Goal: Task Accomplishment & Management: Complete application form

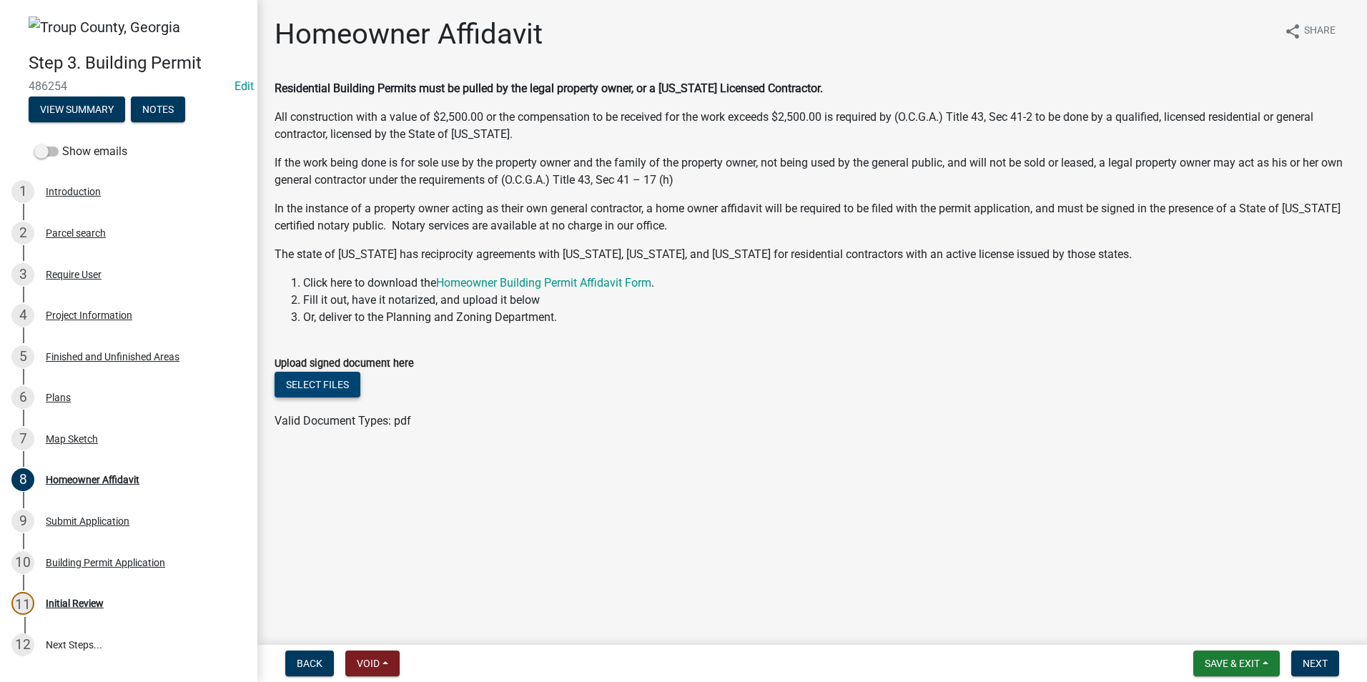
click at [330, 389] on button "Select files" at bounding box center [318, 385] width 86 height 26
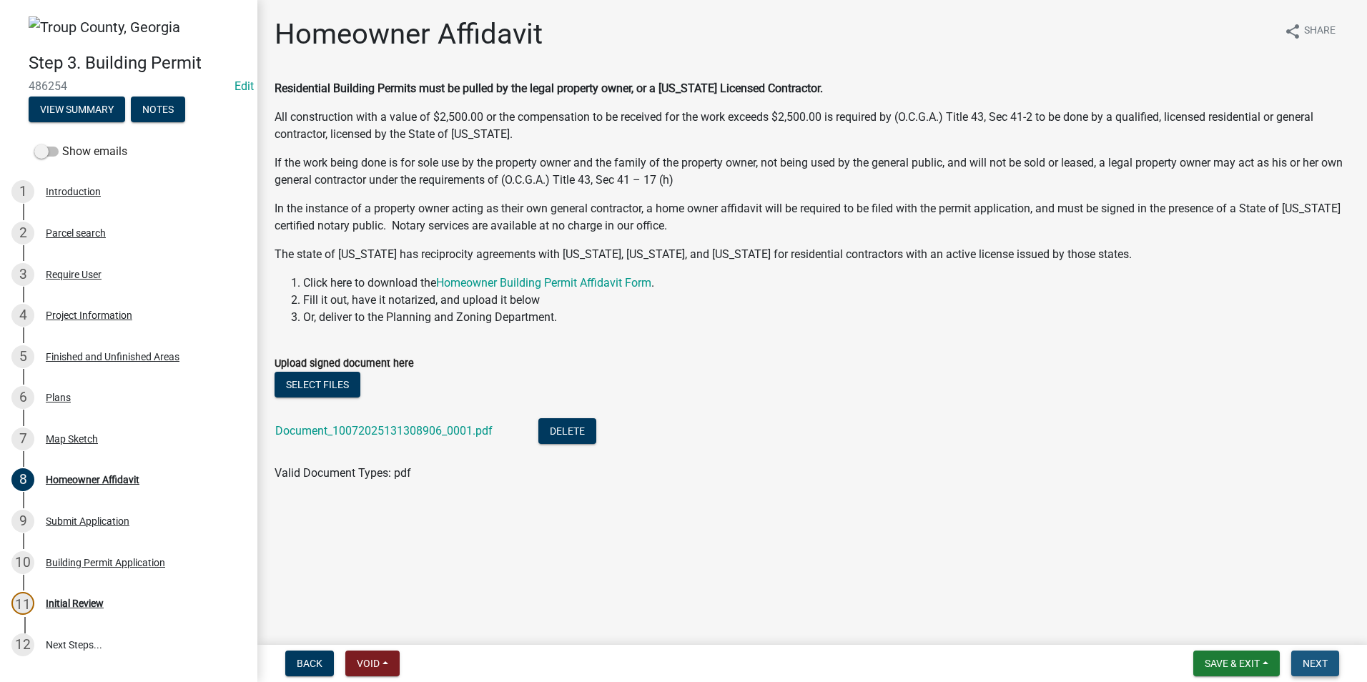
click at [1300, 653] on button "Next" at bounding box center [1315, 664] width 48 height 26
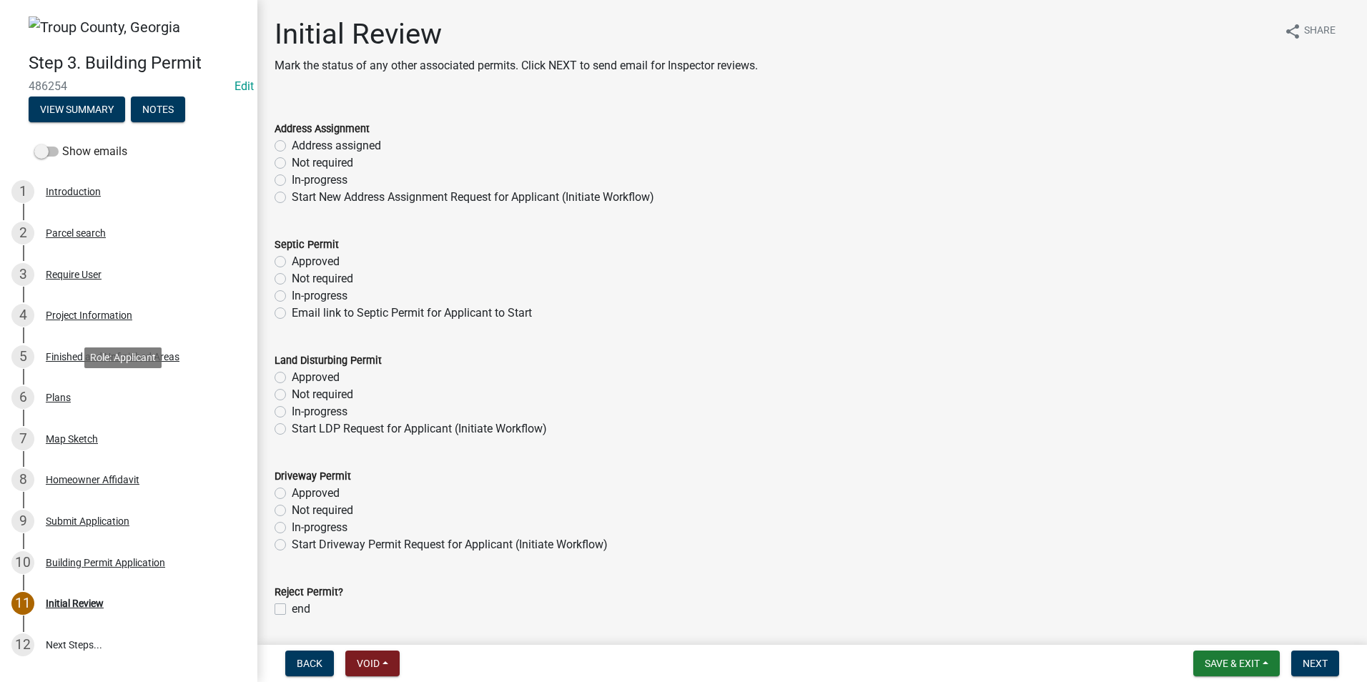
click at [71, 398] on div "6 Plans" at bounding box center [122, 397] width 223 height 23
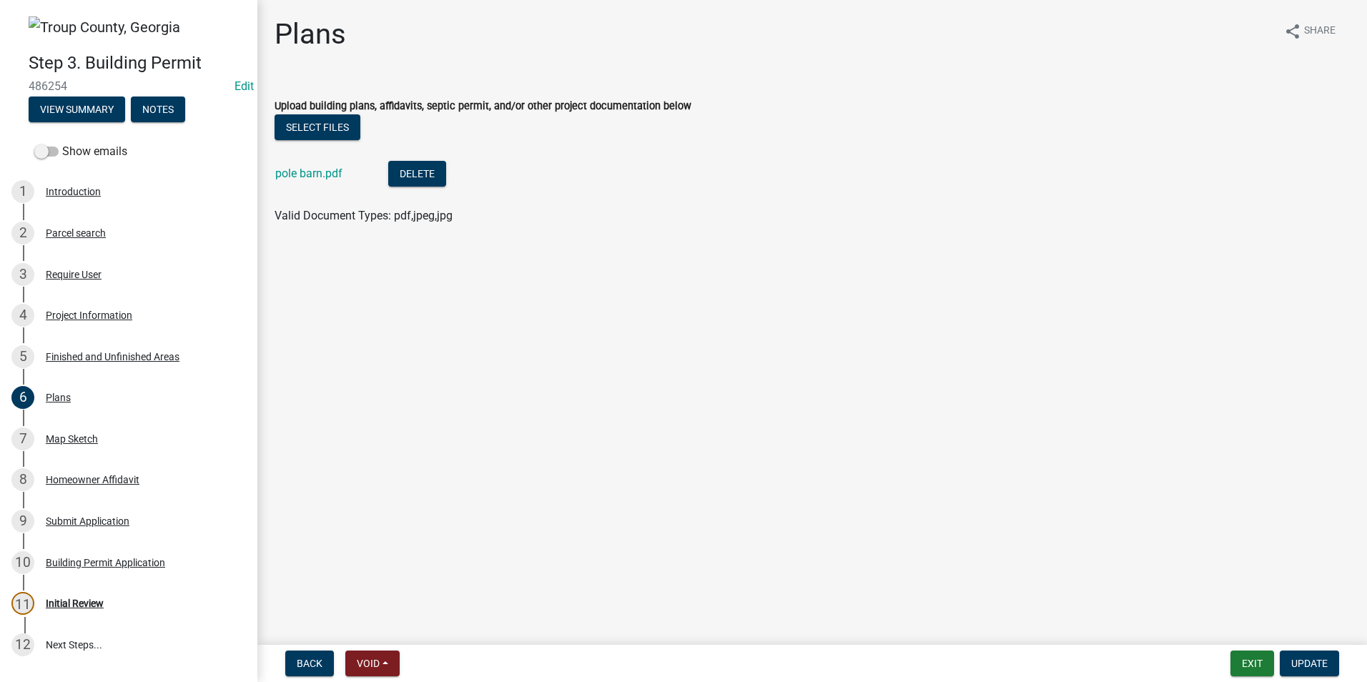
click at [420, 187] on div "Delete" at bounding box center [428, 175] width 81 height 29
click at [424, 162] on button "Delete" at bounding box center [417, 174] width 58 height 26
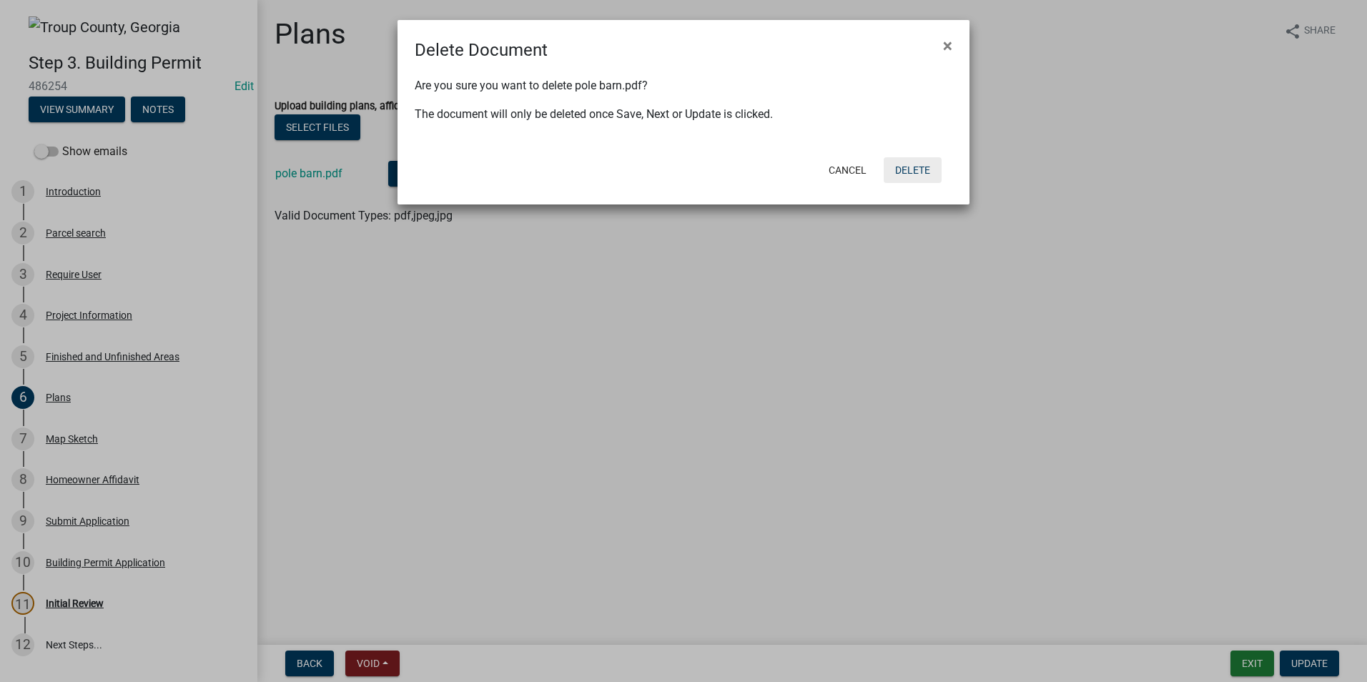
click at [926, 176] on button "Delete" at bounding box center [913, 170] width 58 height 26
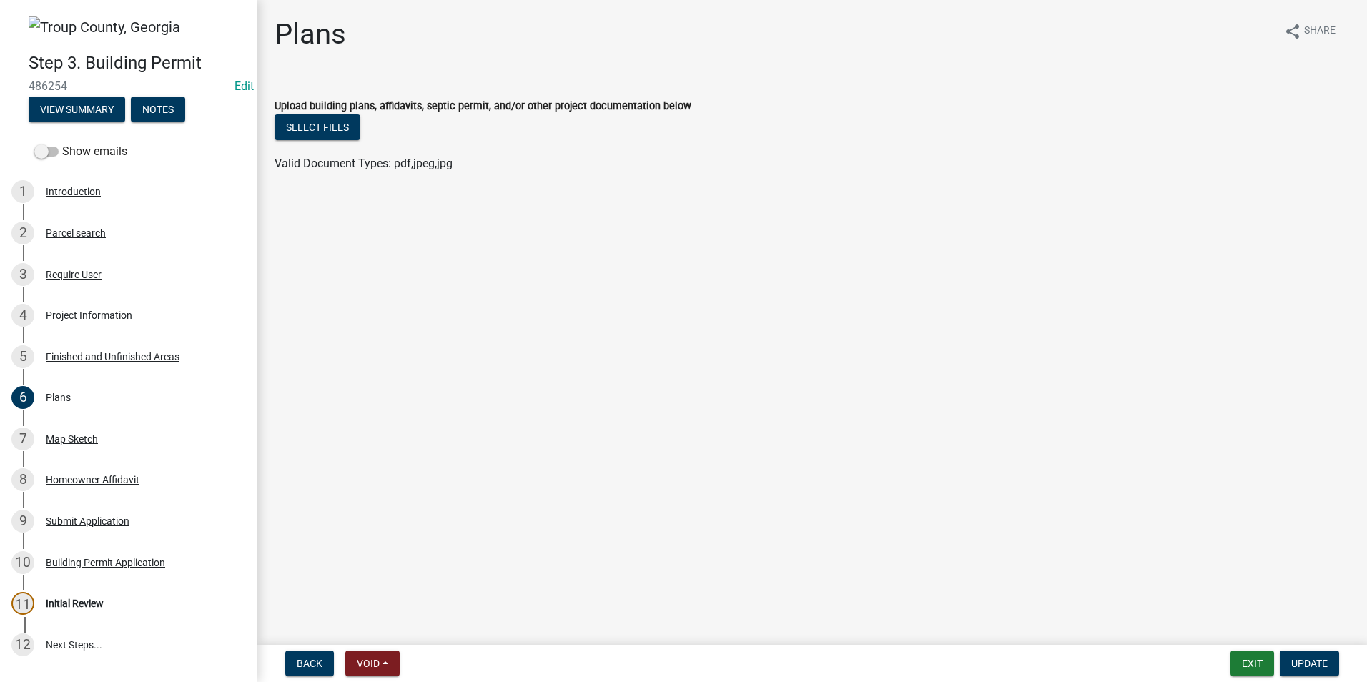
click at [332, 141] on div "Select files" at bounding box center [812, 128] width 1075 height 29
click at [331, 137] on button "Select files" at bounding box center [318, 127] width 86 height 26
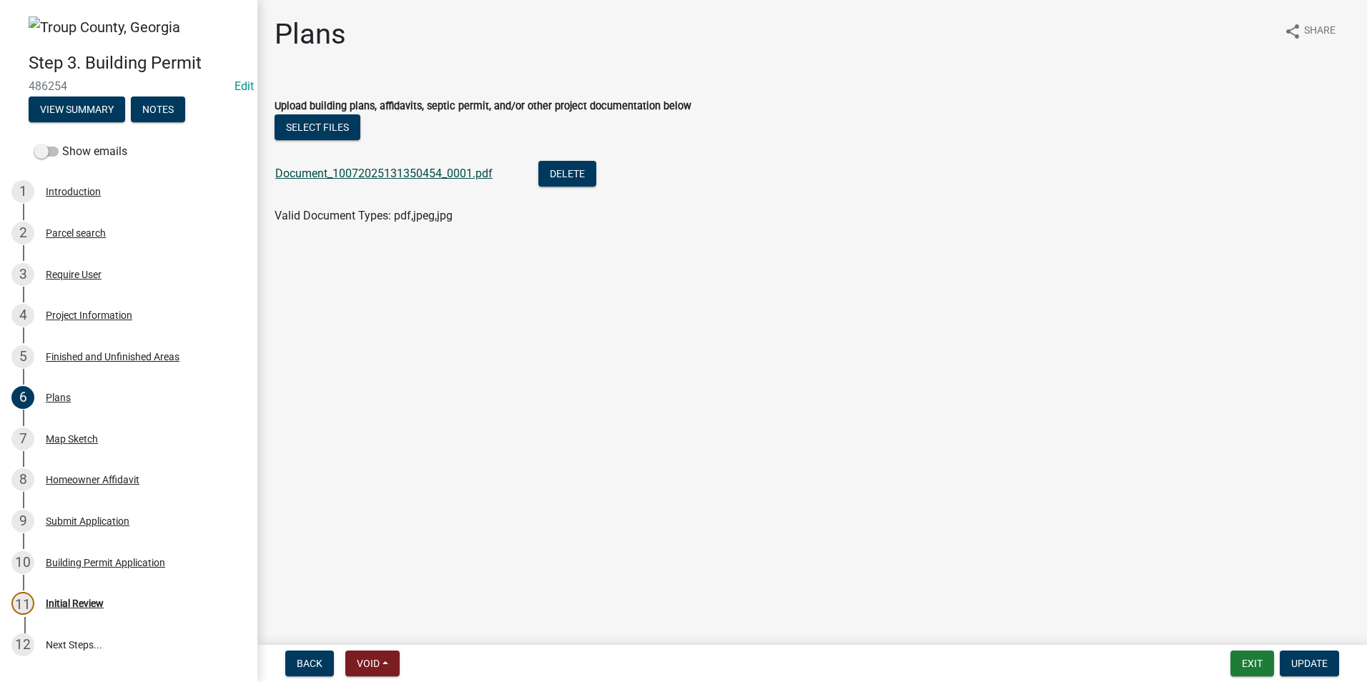
click at [409, 174] on link "Document_10072025131350454_0001.pdf" at bounding box center [383, 174] width 217 height 14
click at [1304, 659] on span "Update" at bounding box center [1309, 663] width 36 height 11
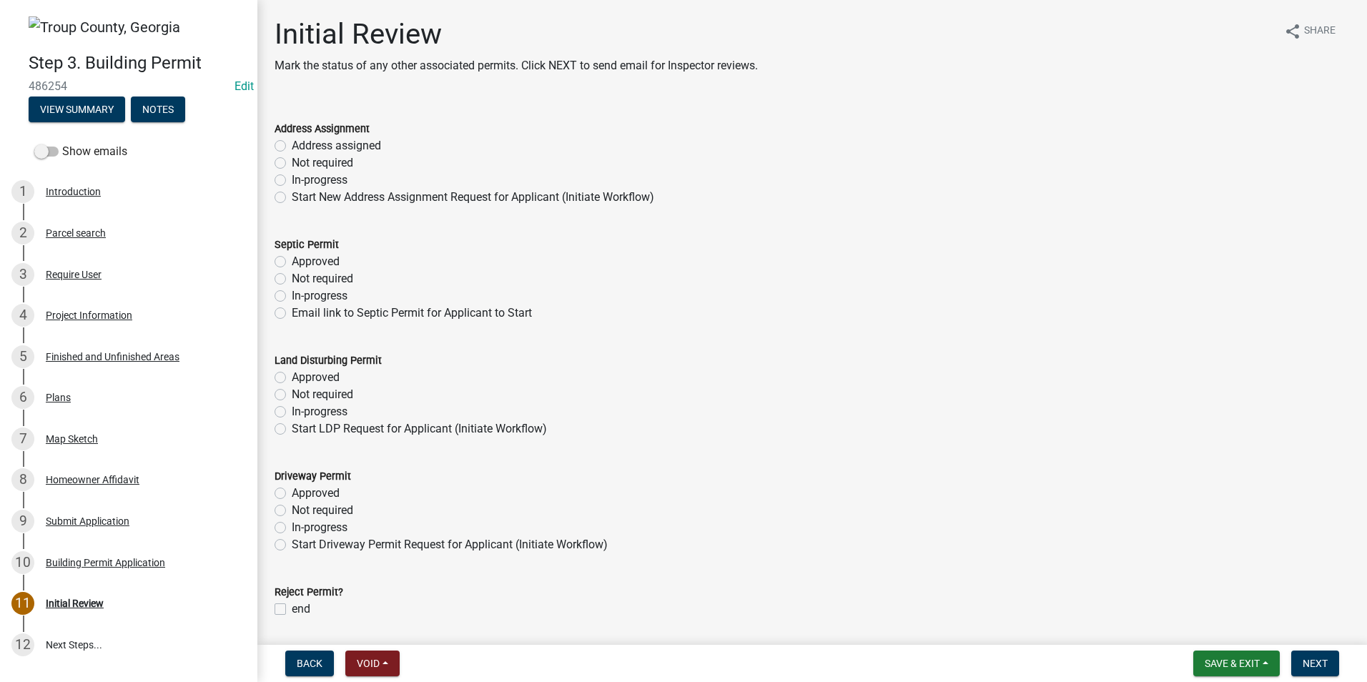
click at [1123, 381] on div "Approved" at bounding box center [812, 377] width 1075 height 17
click at [109, 423] on link "7 Map Sketch" at bounding box center [128, 438] width 257 height 41
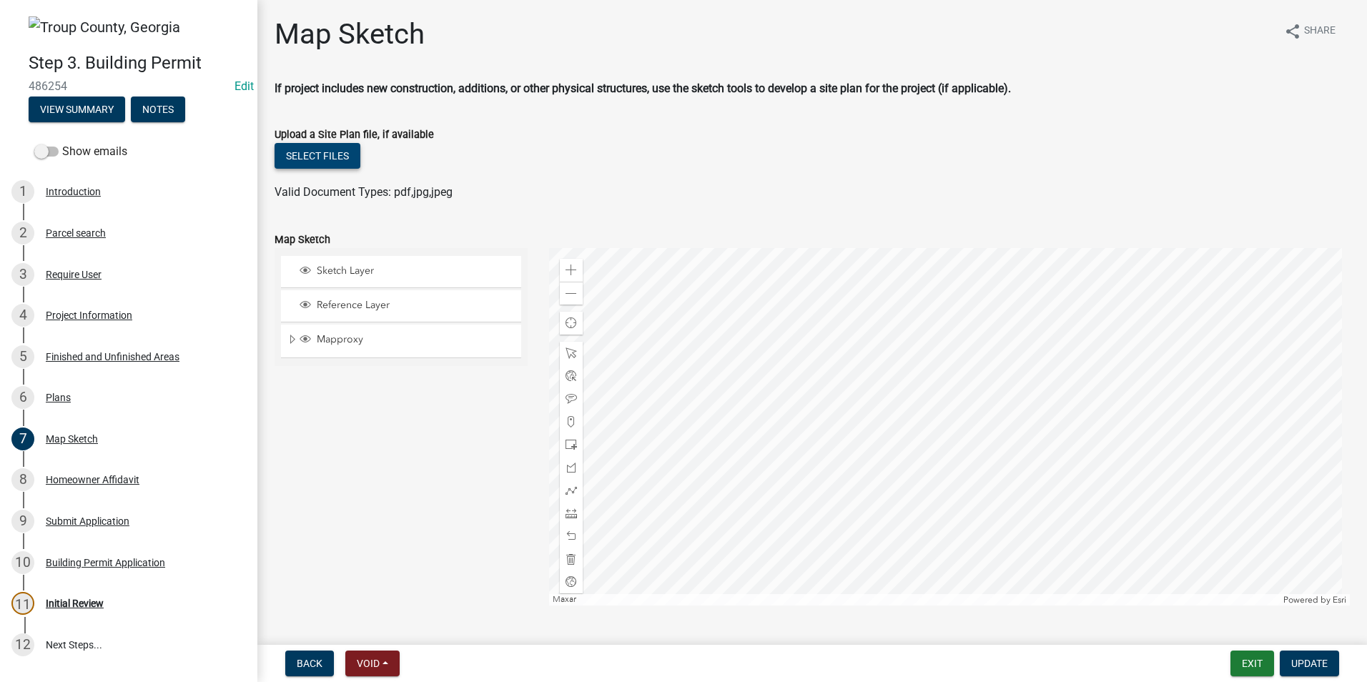
click at [344, 153] on button "Select files" at bounding box center [318, 156] width 86 height 26
click at [334, 154] on button "Select files" at bounding box center [318, 156] width 86 height 26
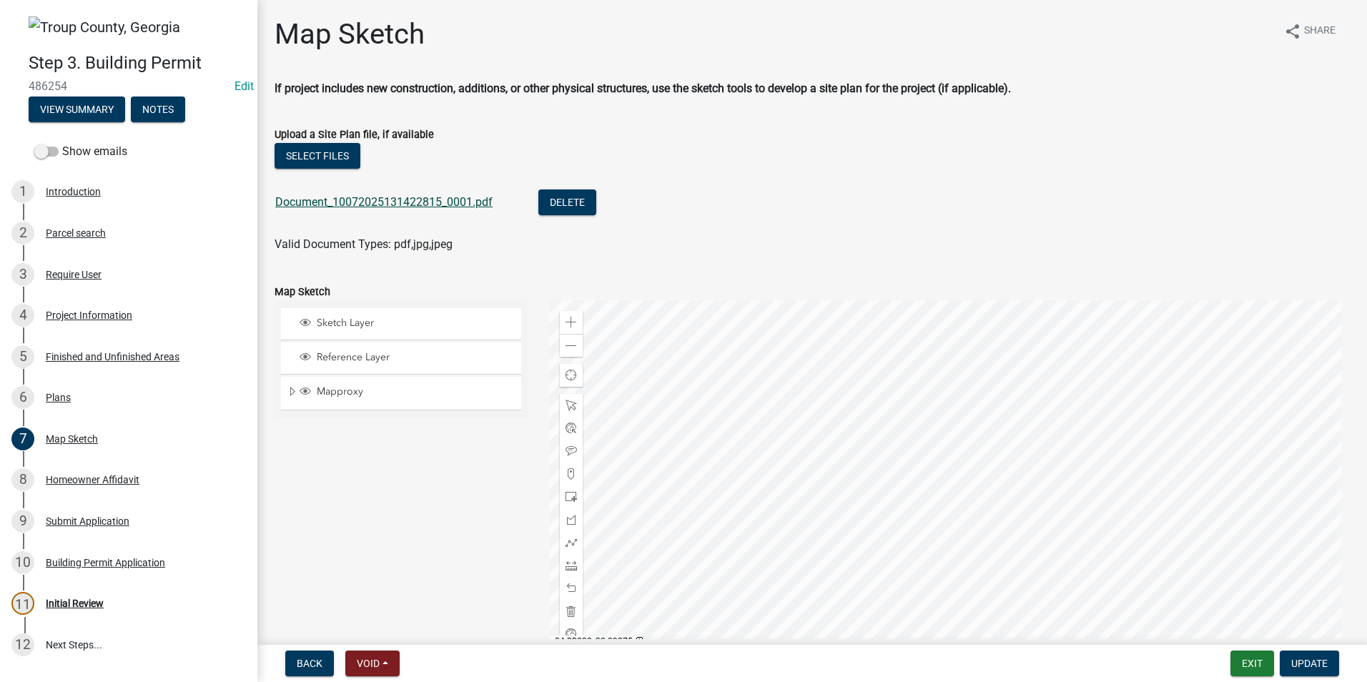
click at [355, 204] on link "Document_10072025131422815_0001.pdf" at bounding box center [383, 202] width 217 height 14
click at [1312, 663] on span "Update" at bounding box center [1309, 663] width 36 height 11
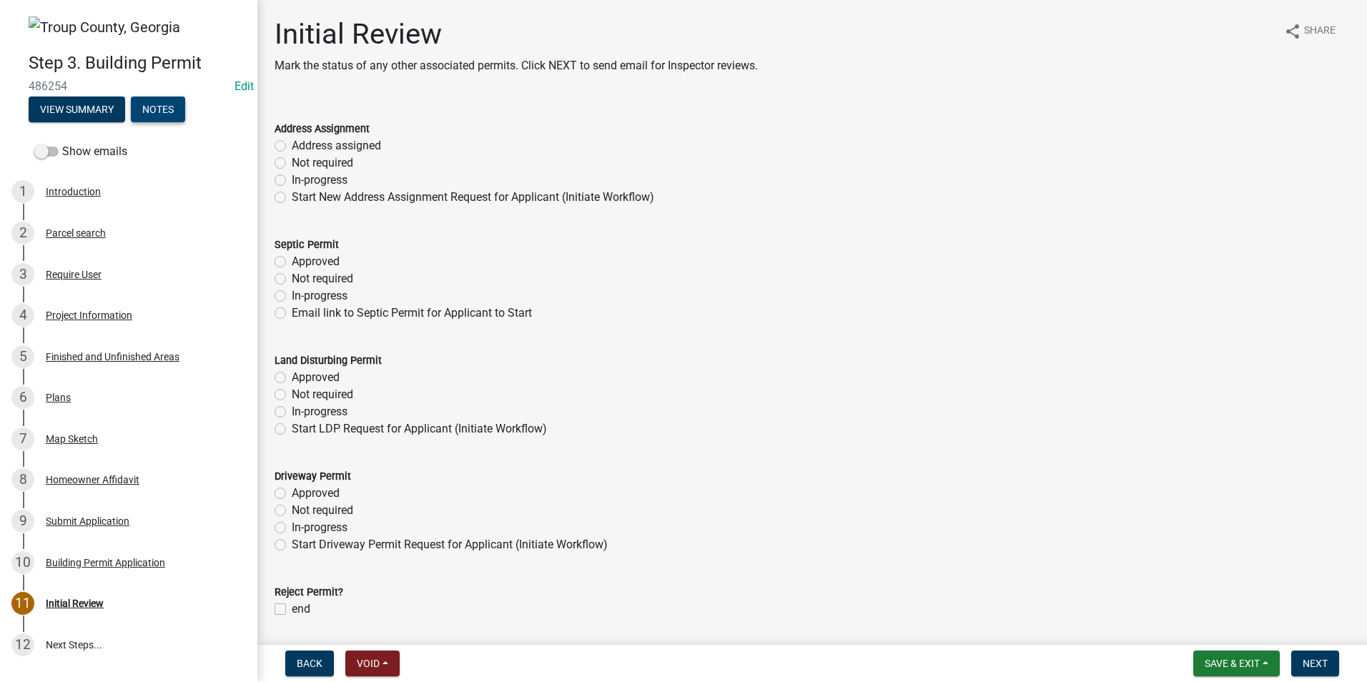
click at [146, 104] on button "Notes" at bounding box center [158, 110] width 54 height 26
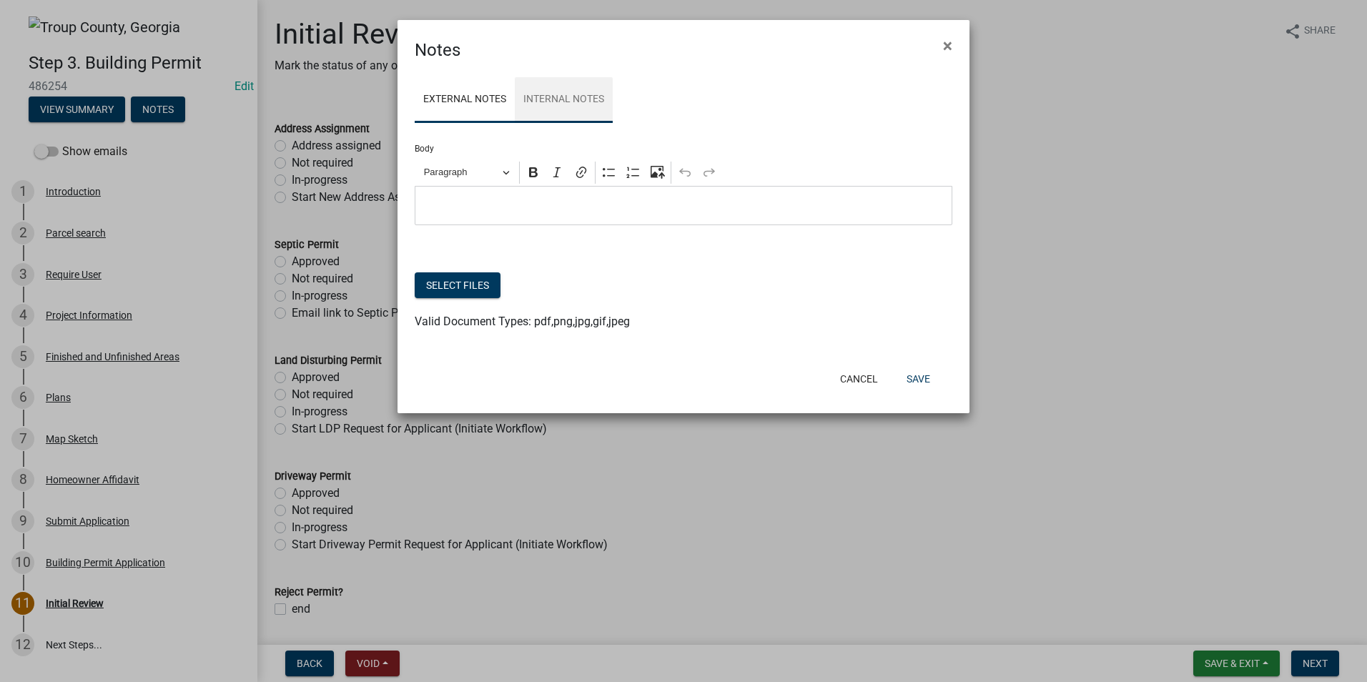
click at [553, 101] on link "Internal Notes" at bounding box center [564, 100] width 98 height 46
click at [490, 283] on button "Select files" at bounding box center [458, 285] width 86 height 26
click at [478, 285] on button "Select files" at bounding box center [458, 285] width 86 height 26
click at [946, 45] on span "×" at bounding box center [947, 46] width 9 height 20
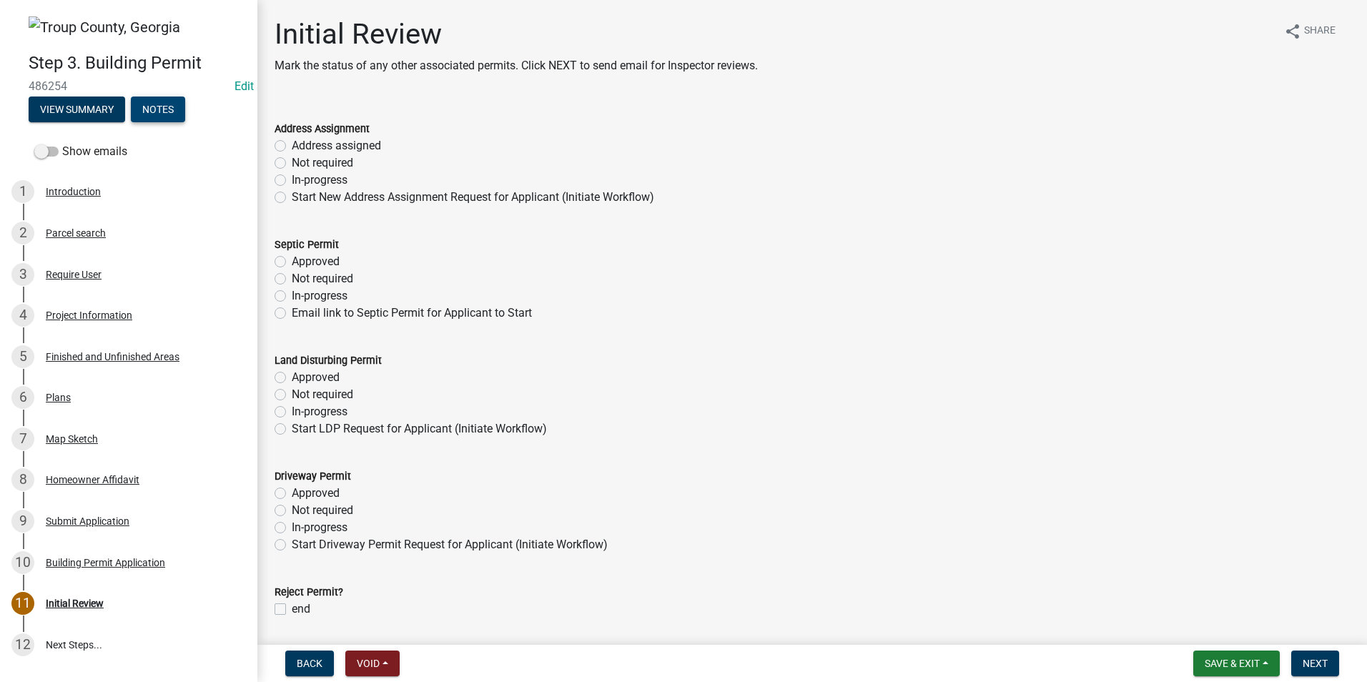
click at [158, 109] on button "Notes" at bounding box center [158, 110] width 54 height 26
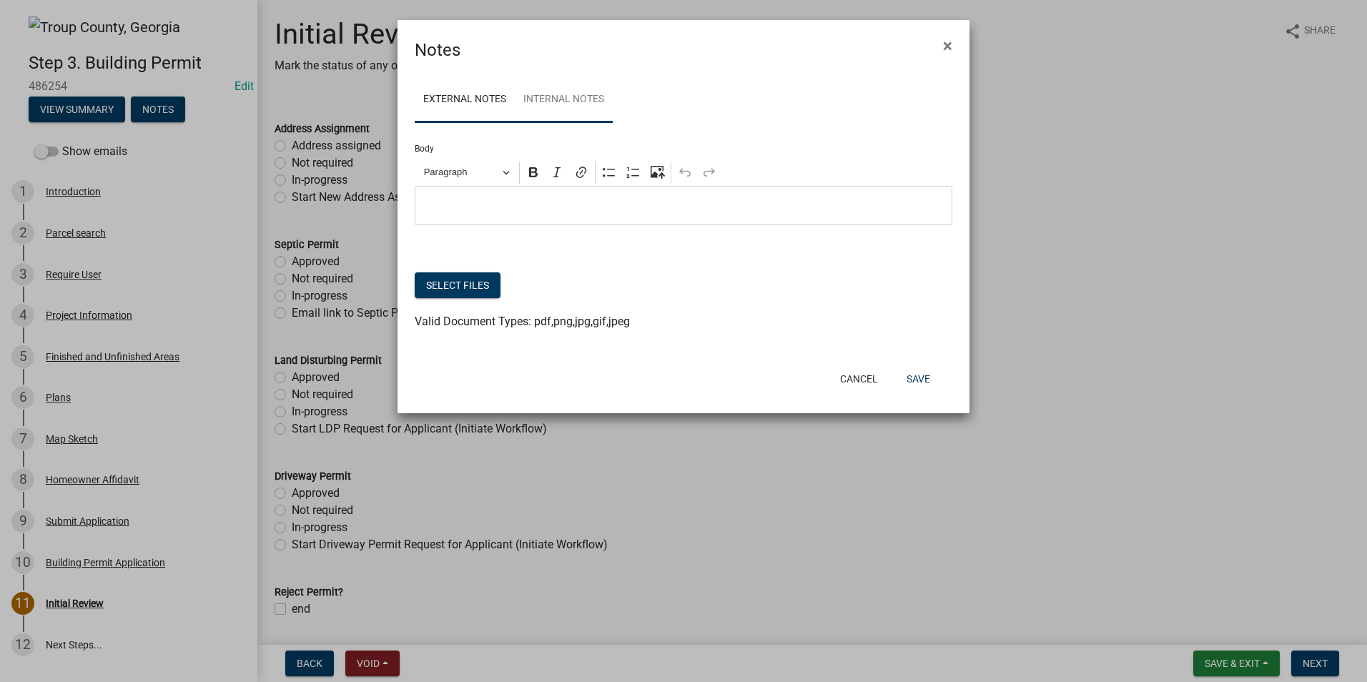
click at [555, 94] on link "Internal Notes" at bounding box center [564, 100] width 98 height 46
click at [486, 287] on button "Select files" at bounding box center [458, 285] width 86 height 26
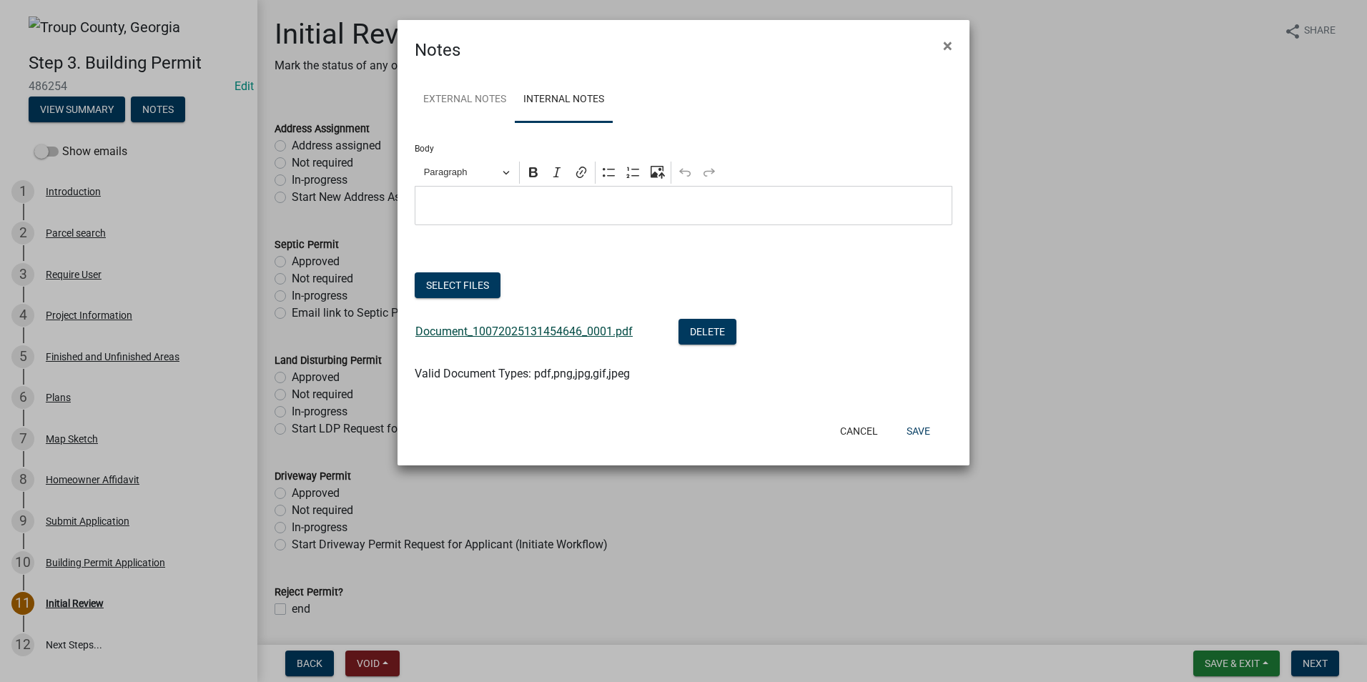
click at [545, 325] on link "Document_10072025131454646_0001.pdf" at bounding box center [523, 332] width 217 height 14
click at [924, 430] on button "Save" at bounding box center [918, 431] width 46 height 26
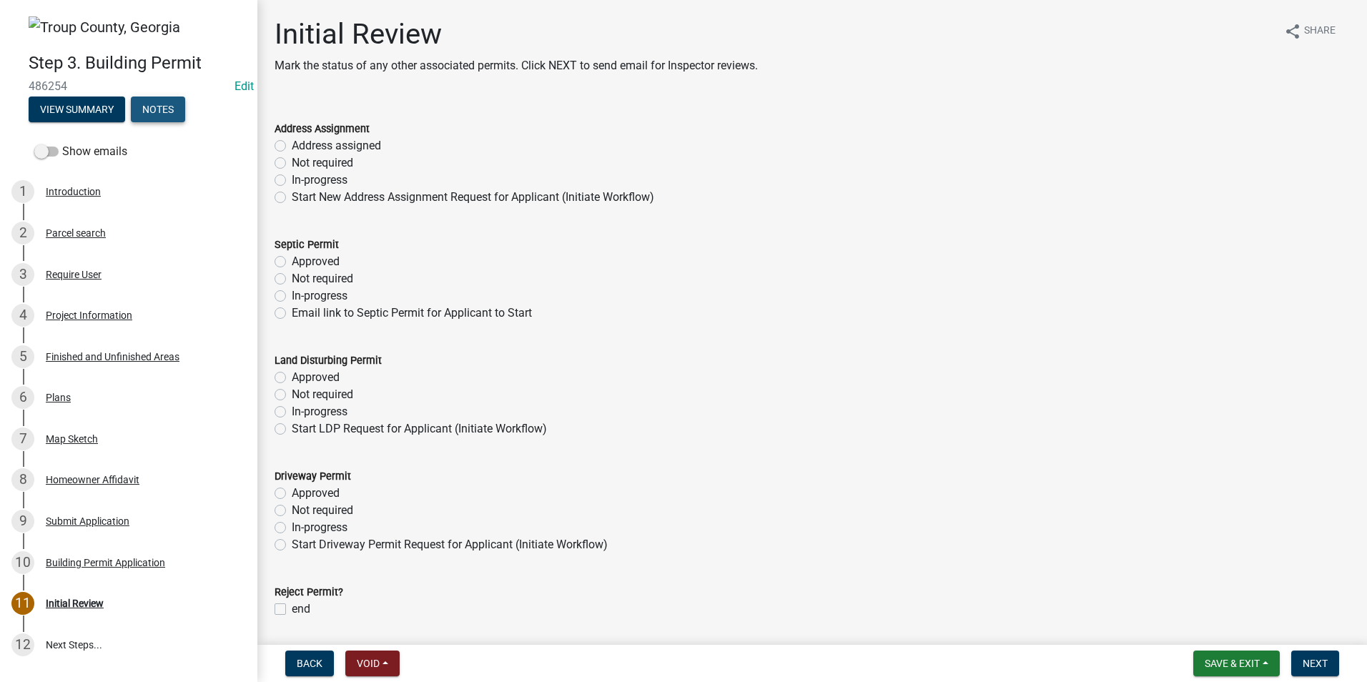
click at [159, 109] on button "Notes" at bounding box center [158, 110] width 54 height 26
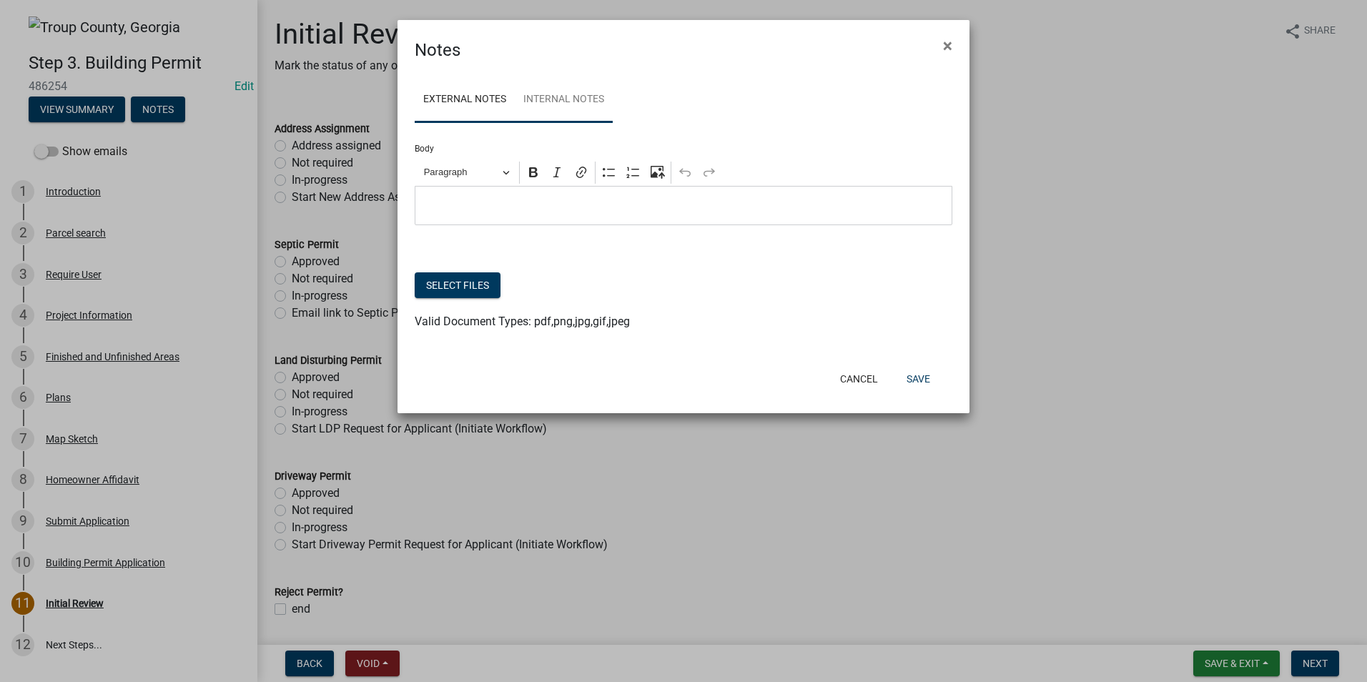
click at [577, 98] on link "Internal Notes" at bounding box center [564, 100] width 98 height 46
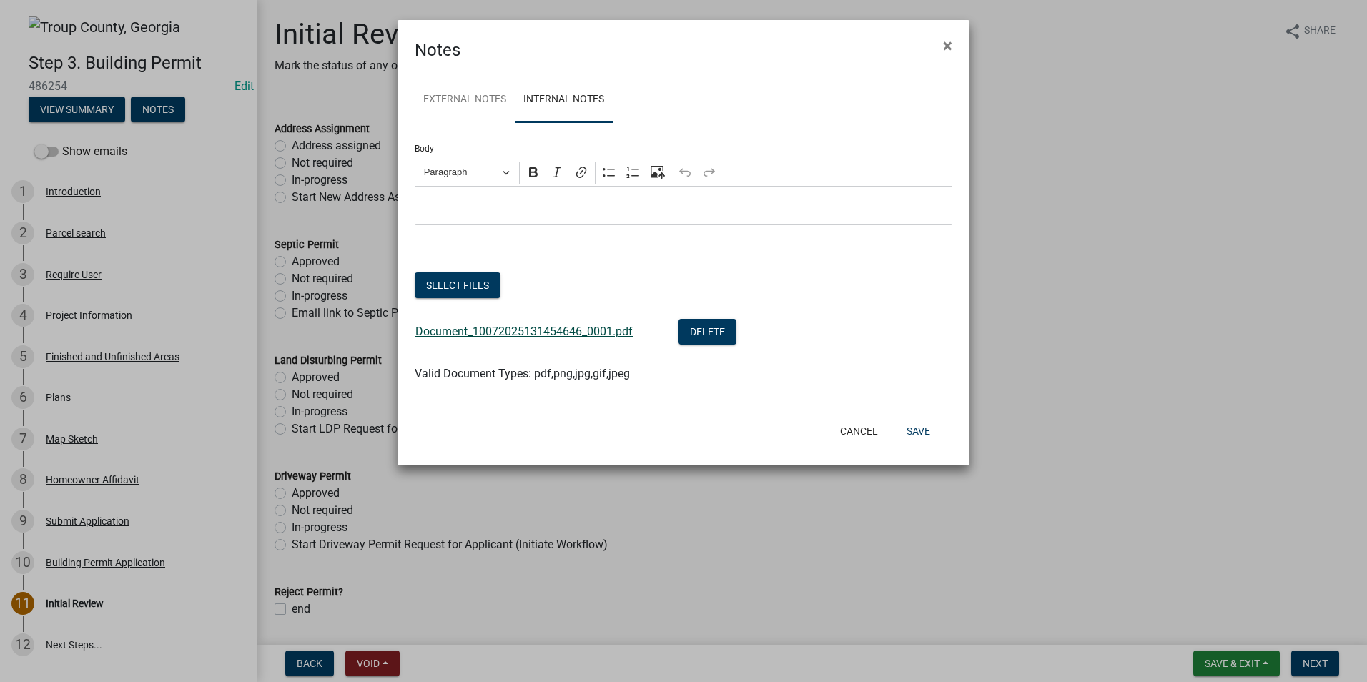
click at [568, 330] on link "Document_10072025131454646_0001.pdf" at bounding box center [523, 332] width 217 height 14
click at [926, 440] on button "Save" at bounding box center [918, 431] width 46 height 26
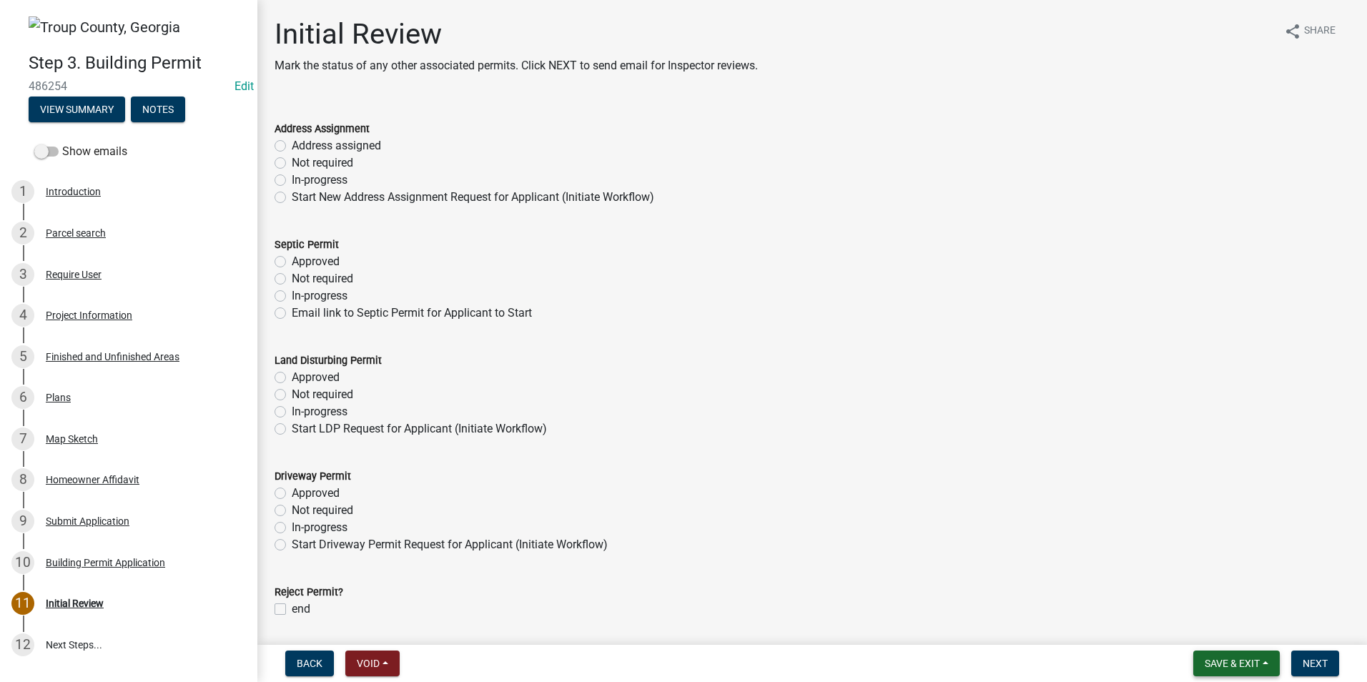
click at [1243, 659] on span "Save & Exit" at bounding box center [1232, 663] width 55 height 11
click at [1241, 627] on button "Save & Exit" at bounding box center [1222, 626] width 114 height 34
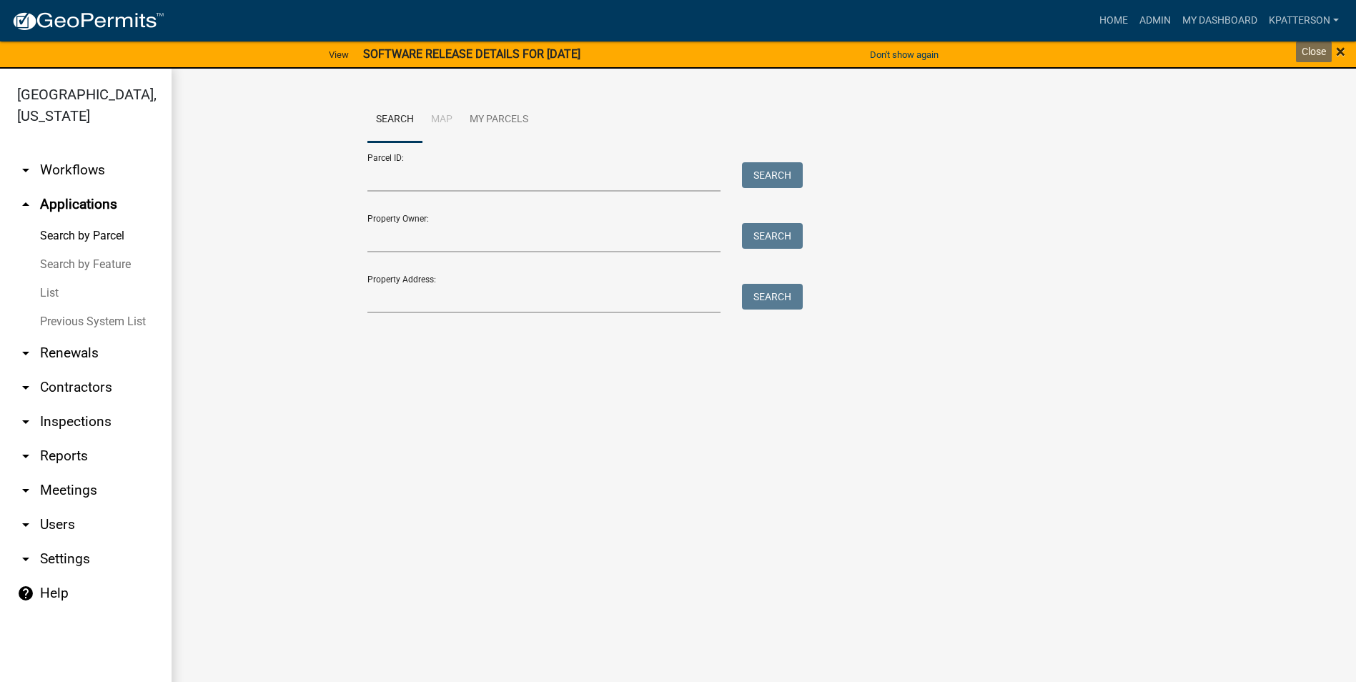
click at [1343, 52] on span "×" at bounding box center [1340, 51] width 9 height 20
